Goal: Navigation & Orientation: Find specific page/section

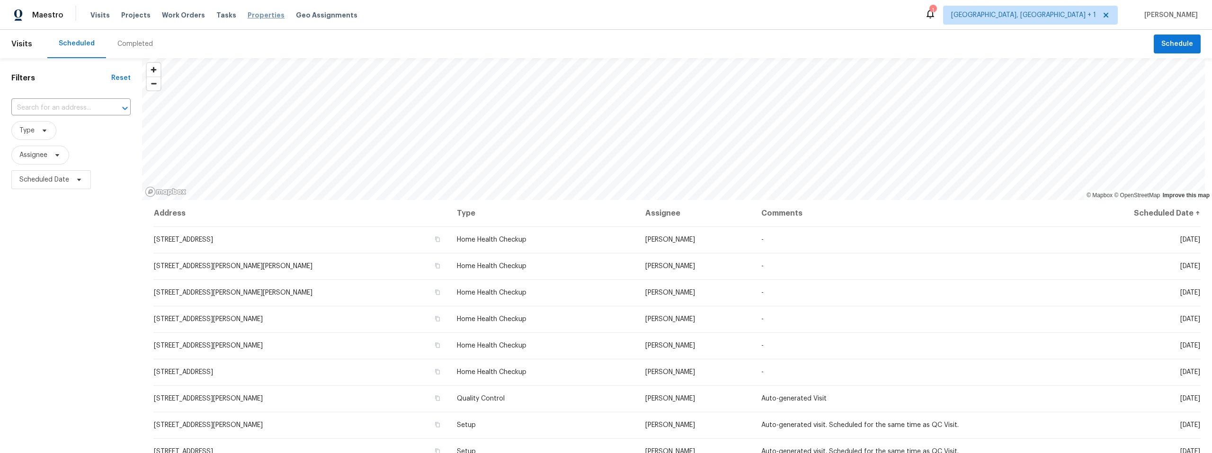
click at [248, 16] on span "Properties" at bounding box center [266, 14] width 37 height 9
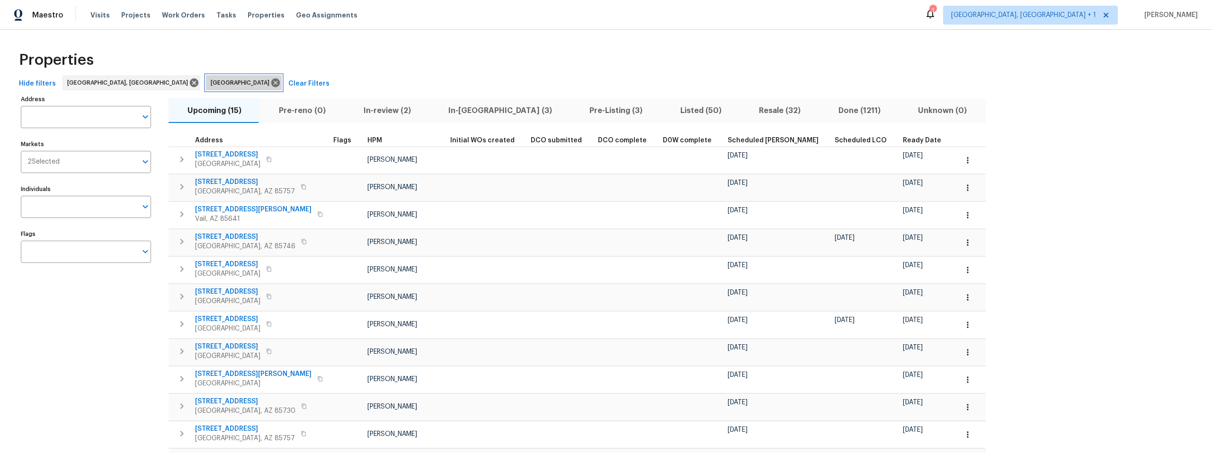
click at [270, 82] on icon at bounding box center [275, 83] width 10 height 10
